Goal: Check status: Check status

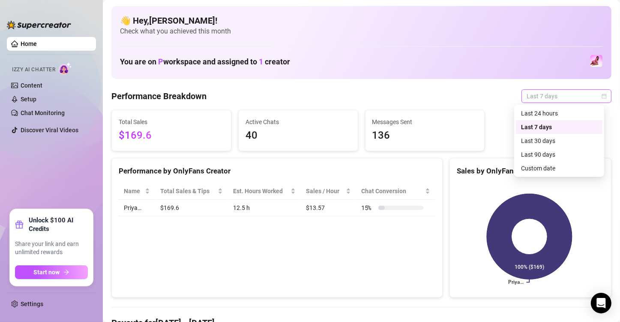
click at [522, 89] on div "Last 7 days" at bounding box center [567, 96] width 90 height 14
click at [535, 166] on div "Custom date" at bounding box center [559, 167] width 76 height 9
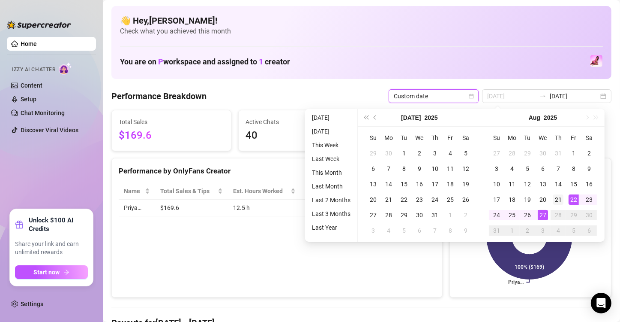
type input "[DATE]"
click at [557, 196] on div "21" at bounding box center [559, 199] width 10 height 10
click at [542, 211] on div "27" at bounding box center [543, 215] width 10 height 10
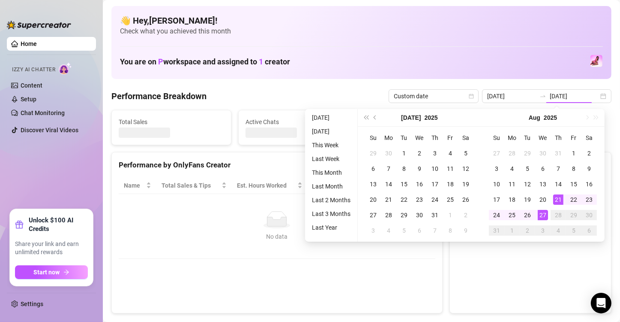
type input "[DATE]"
